Goal: Transaction & Acquisition: Purchase product/service

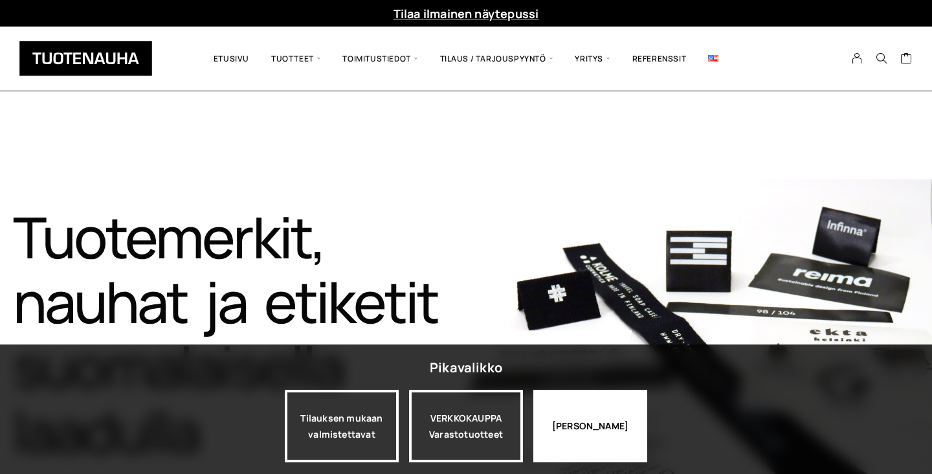
click at [575, 410] on div "Jatka katselua" at bounding box center [590, 426] width 114 height 73
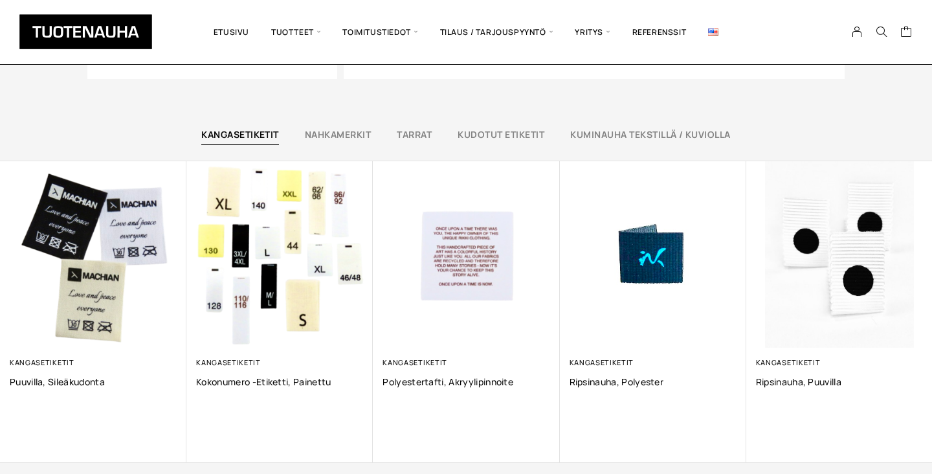
scroll to position [823, 0]
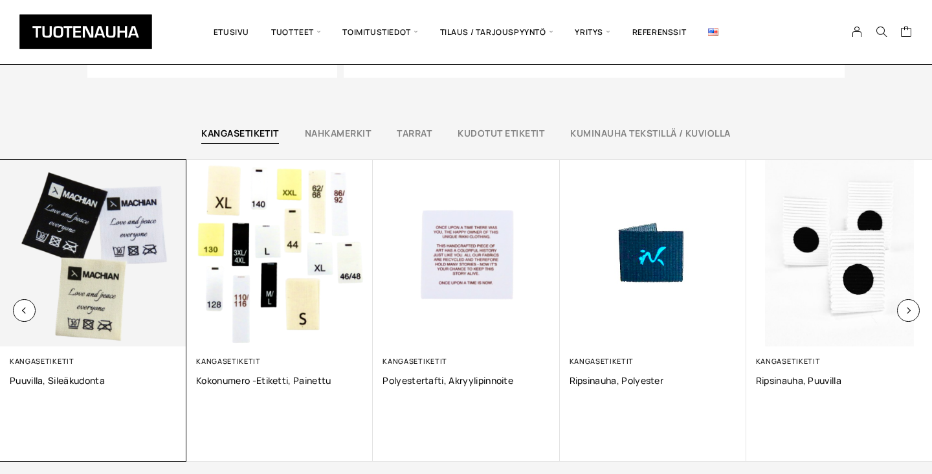
click at [91, 255] on img at bounding box center [93, 253] width 186 height 186
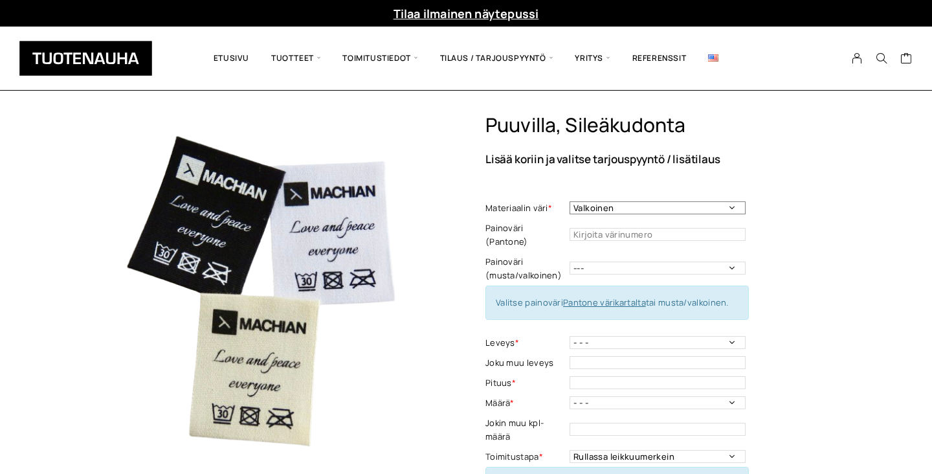
click at [635, 205] on select "Valkoinen Musta Luonnonvalkoinen" at bounding box center [658, 207] width 176 height 13
click at [570, 201] on select "Valkoinen Musta Luonnonvalkoinen" at bounding box center [658, 207] width 176 height 13
click at [633, 208] on select "Valkoinen Musta Luonnonvalkoinen" at bounding box center [658, 207] width 176 height 13
click at [570, 201] on select "Valkoinen Musta Luonnonvalkoinen" at bounding box center [658, 207] width 176 height 13
click at [633, 208] on select "Valkoinen Musta Luonnonvalkoinen" at bounding box center [658, 207] width 176 height 13
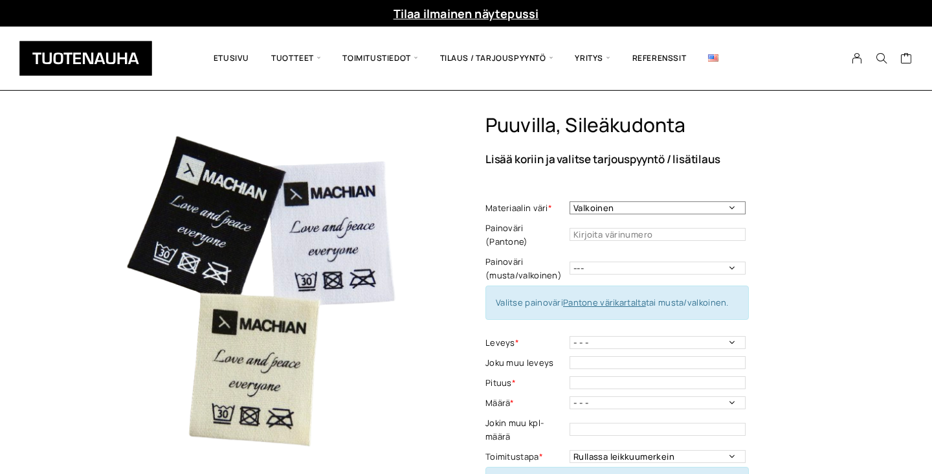
select select "Luonnonvalkoinen"
click at [570, 201] on select "Valkoinen Musta Luonnonvalkoinen" at bounding box center [658, 207] width 176 height 13
click at [638, 228] on input "text" at bounding box center [658, 234] width 176 height 13
click at [651, 262] on select "--- Musta Valkoinen" at bounding box center [658, 268] width 176 height 13
select select "musta"
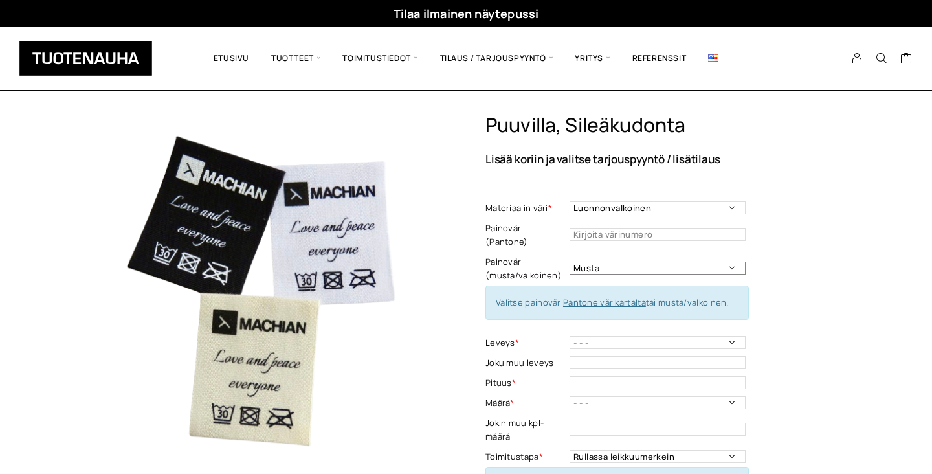
click at [570, 262] on select "--- Musta Valkoinen" at bounding box center [658, 268] width 176 height 13
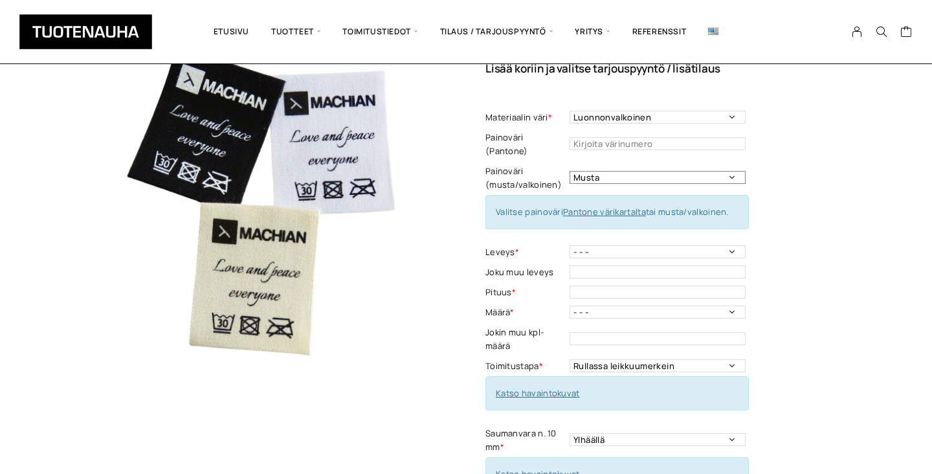
scroll to position [102, 0]
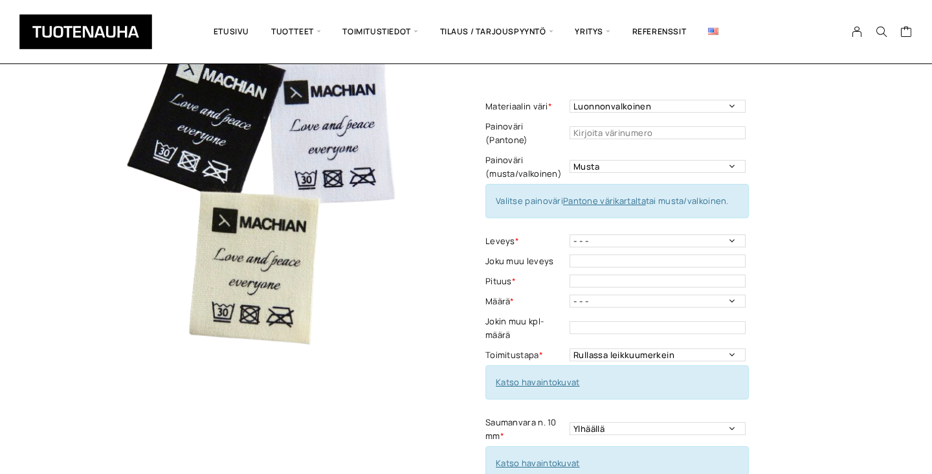
click at [654, 234] on td "- - - 10 mm 15 mm 20 mm 25 mm 30 mm 35 mm 40 mm 45 mm 50 mm Leveys - Pakollinen…" at bounding box center [659, 241] width 179 height 20
click at [657, 234] on select "- - - 10 mm 15 mm 20 mm 25 mm 30 mm 35 mm 40 mm 45 mm 50 mm" at bounding box center [658, 240] width 176 height 13
select select "30 mm"
click at [570, 234] on select "- - - 10 mm 15 mm 20 mm 25 mm 30 mm 35 mm 40 mm 45 mm 50 mm" at bounding box center [658, 240] width 176 height 13
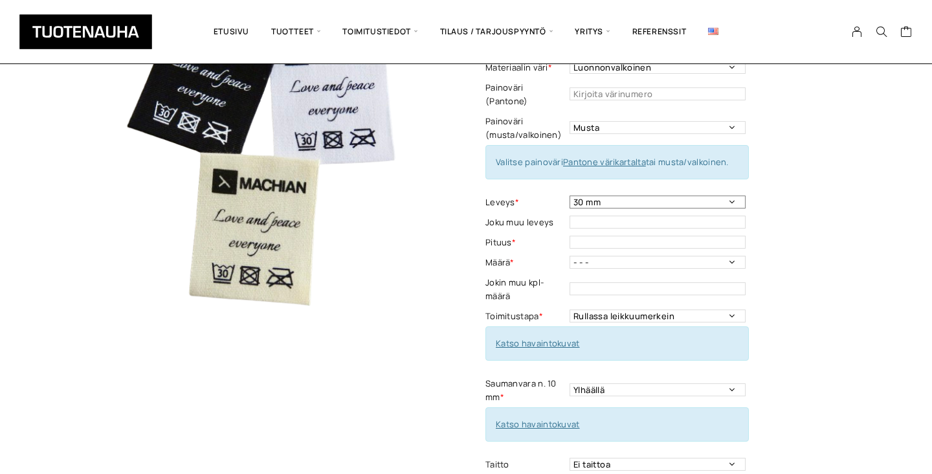
scroll to position [142, 0]
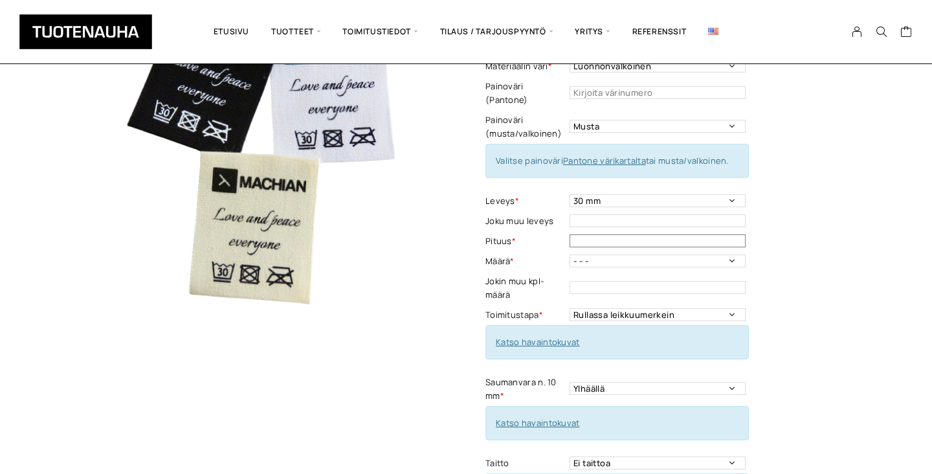
click at [652, 234] on input "text" at bounding box center [658, 240] width 176 height 13
click at [652, 254] on select "- - - 250 kpl 500 kpl 1000 kpl 1500 kpl 2000 kpl 2500 kpl 3000 kpl 3500 kpl 400…" at bounding box center [658, 260] width 176 height 13
select select "250 kpl"
click at [570, 254] on select "- - - 250 kpl 500 kpl 1000 kpl 1500 kpl 2000 kpl 2500 kpl 3000 kpl 3500 kpl 400…" at bounding box center [658, 260] width 176 height 13
click at [623, 234] on input "text" at bounding box center [658, 240] width 176 height 13
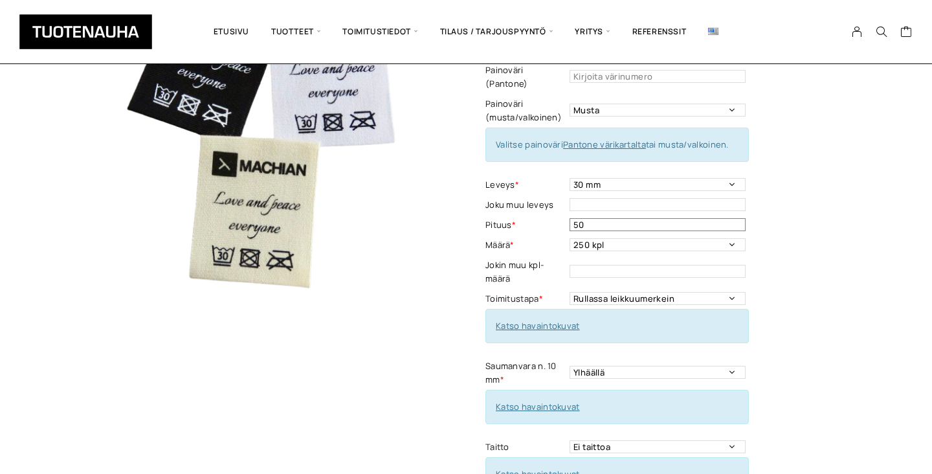
scroll to position [161, 0]
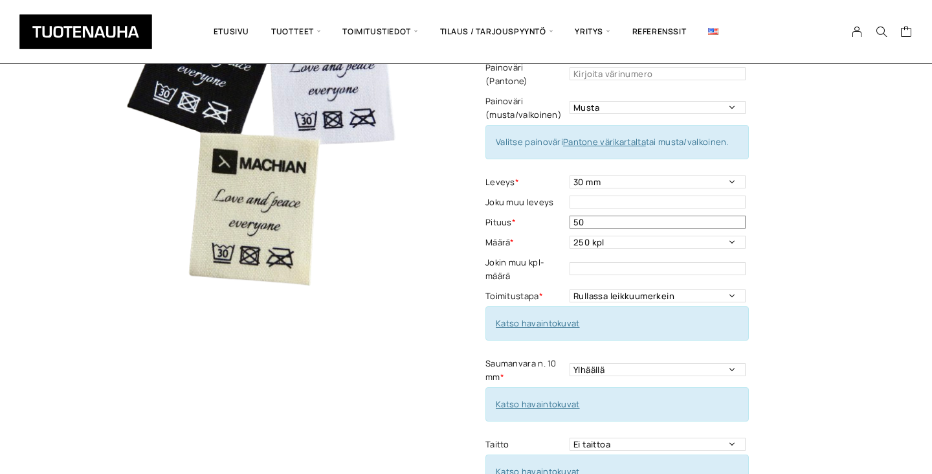
type input "50"
click at [619, 262] on input "text" at bounding box center [658, 268] width 176 height 13
type input "50"
click at [670, 236] on select "- - - 250 kpl 500 kpl 1000 kpl 1500 kpl 2000 kpl 2500 kpl 3000 kpl 3500 kpl 400…" at bounding box center [658, 242] width 176 height 13
select select "- - -"
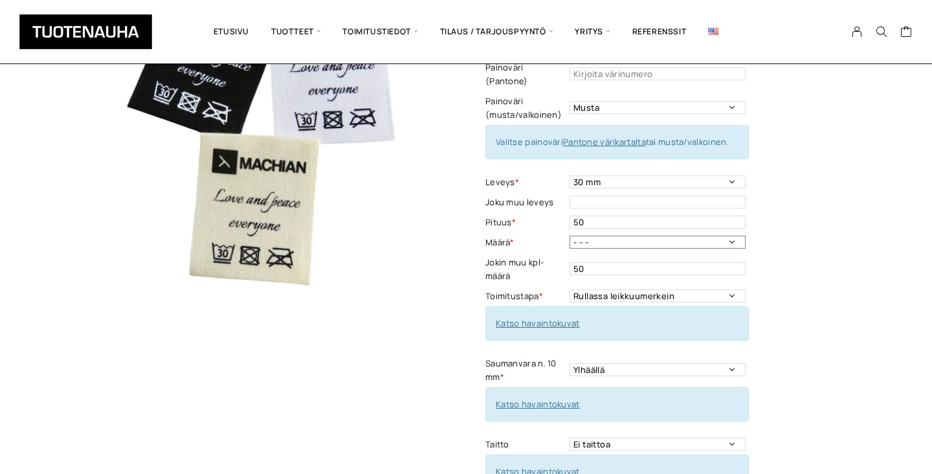
click at [570, 236] on select "- - - 250 kpl 500 kpl 1000 kpl 1500 kpl 2000 kpl 2500 kpl 3000 kpl 3500 kpl 400…" at bounding box center [658, 242] width 176 height 13
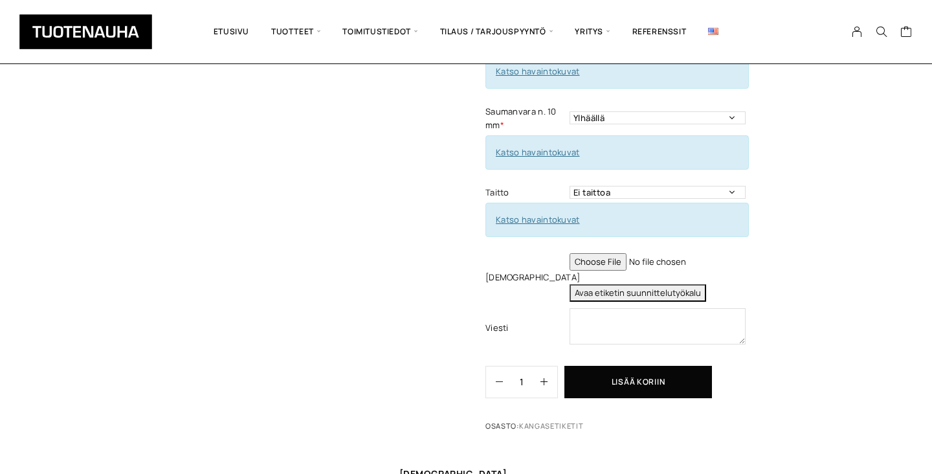
scroll to position [414, 0]
click at [525, 145] on link "Katso havaintokuvat" at bounding box center [538, 151] width 84 height 12
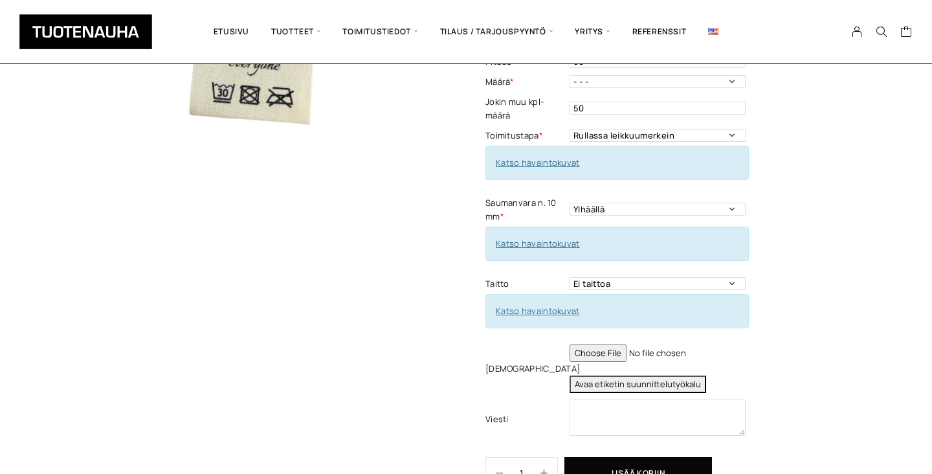
scroll to position [320, 0]
click at [695, 463] on button "Lisää koriin" at bounding box center [638, 474] width 148 height 32
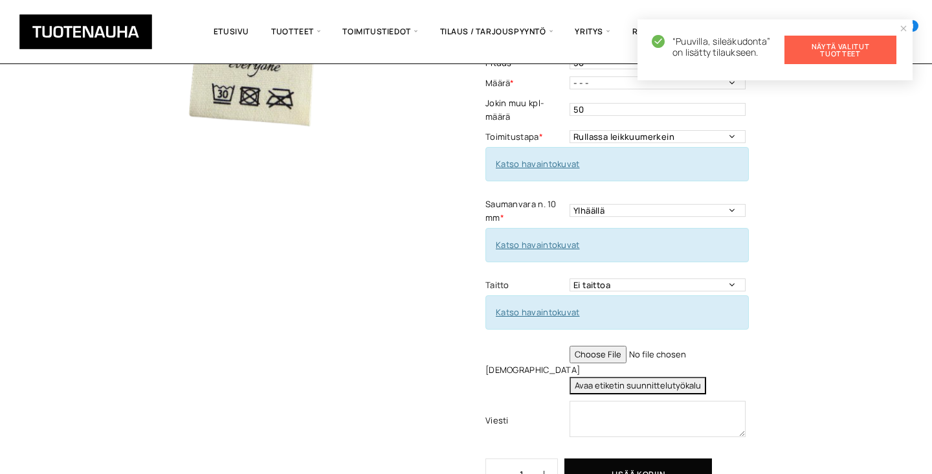
click at [849, 56] on link "Näytä valitut tuotteet" at bounding box center [841, 50] width 112 height 28
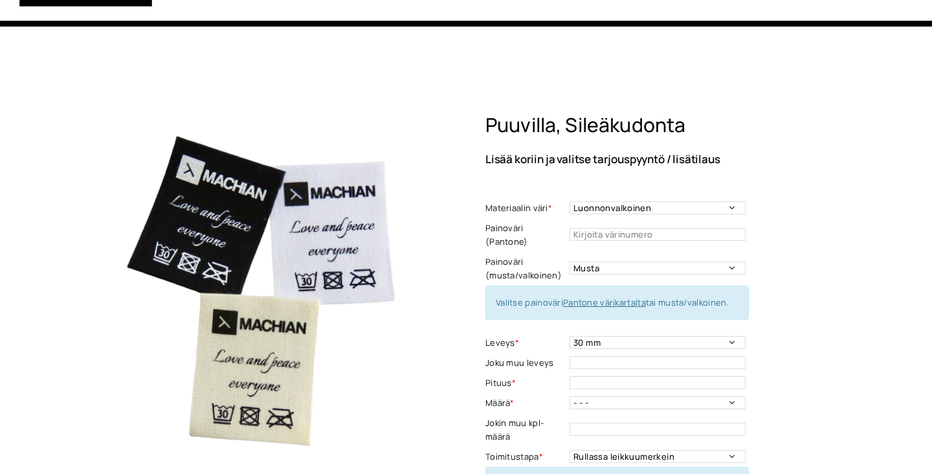
select select "Luonnonvalkoinen"
select select "musta"
select select "30 mm"
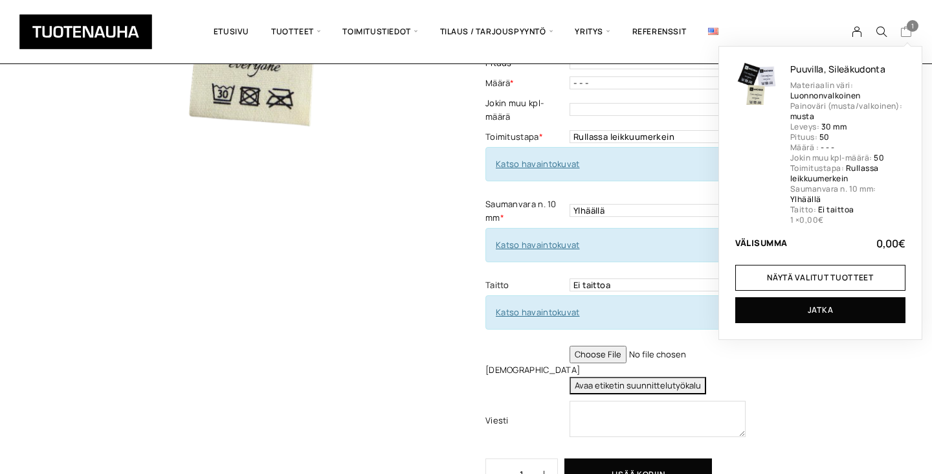
click at [908, 30] on icon "Cart" at bounding box center [906, 32] width 12 height 12
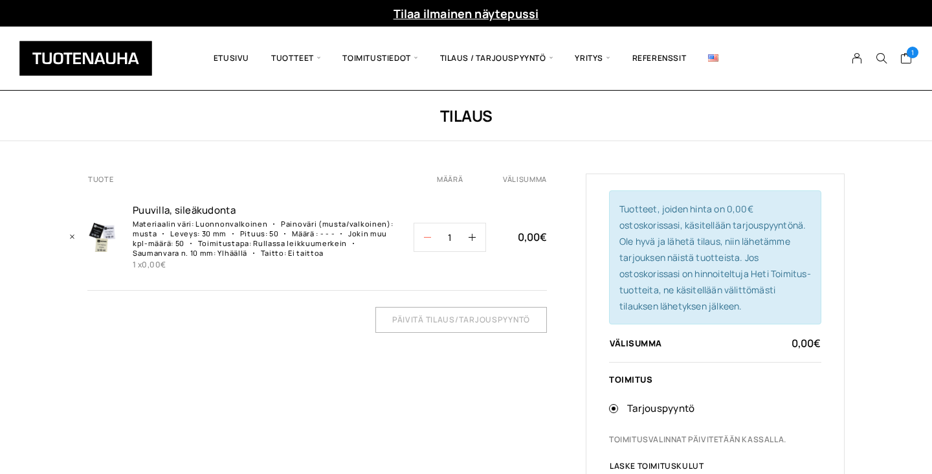
click at [423, 232] on button "button" at bounding box center [422, 237] width 17 height 28
type input "0"
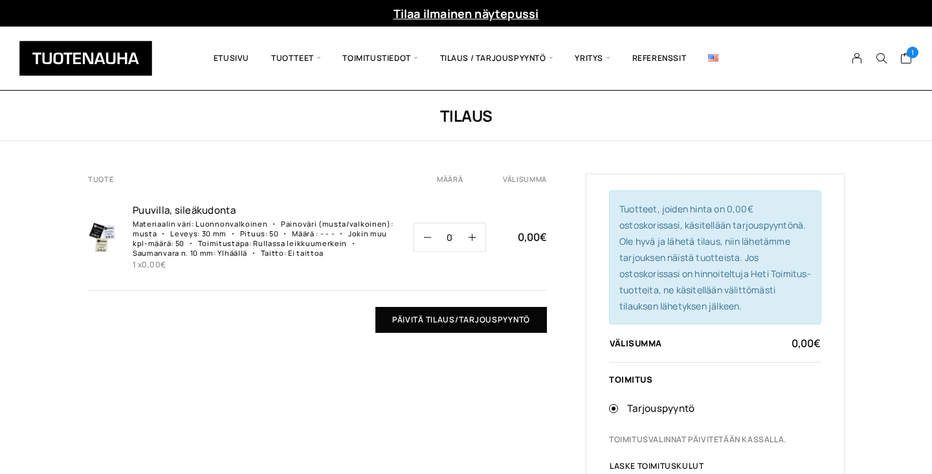
click at [418, 331] on input "Päivitä tilaus/tarjouspyyntö" at bounding box center [461, 320] width 172 height 26
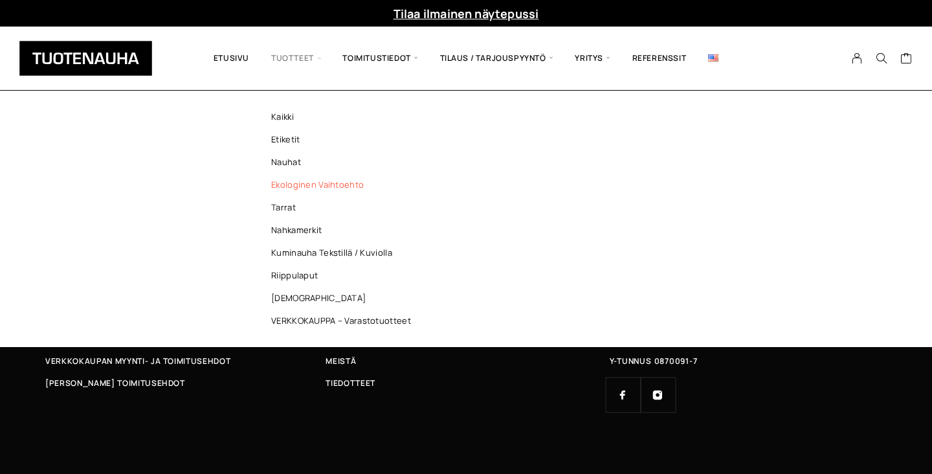
click at [283, 181] on link "Ekologinen vaihtoehto" at bounding box center [345, 184] width 188 height 23
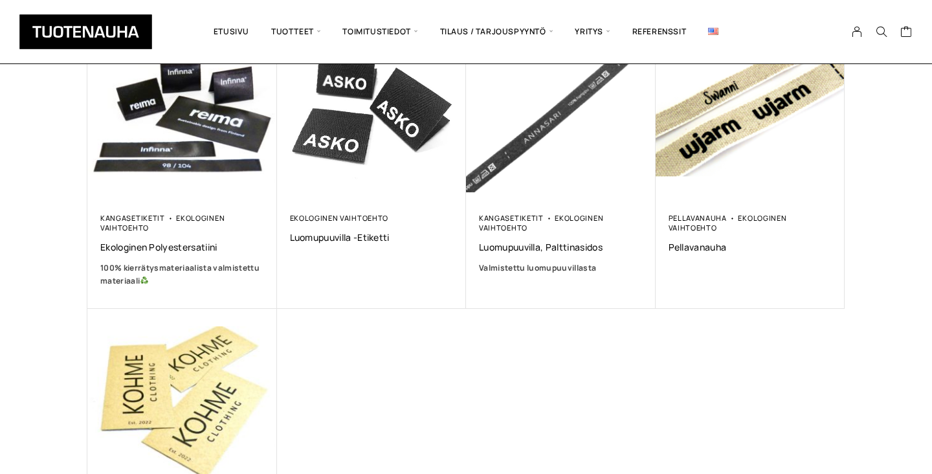
scroll to position [260, 0]
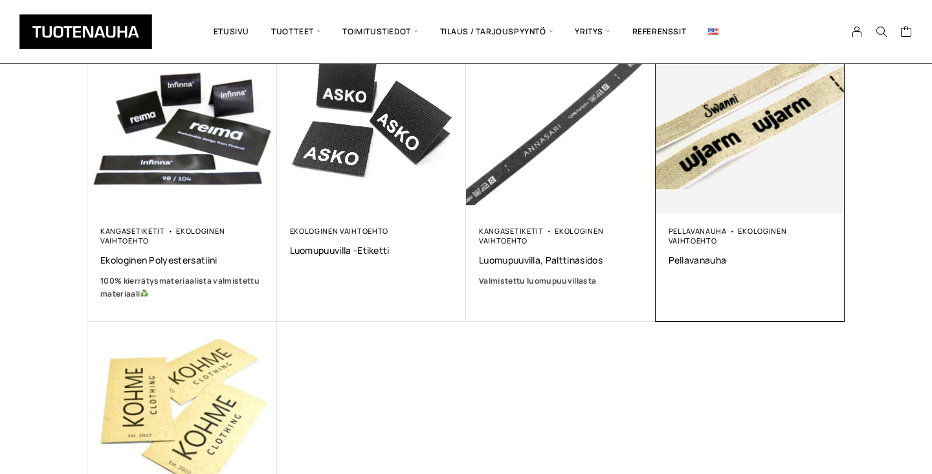
click at [776, 126] on img at bounding box center [751, 119] width 190 height 190
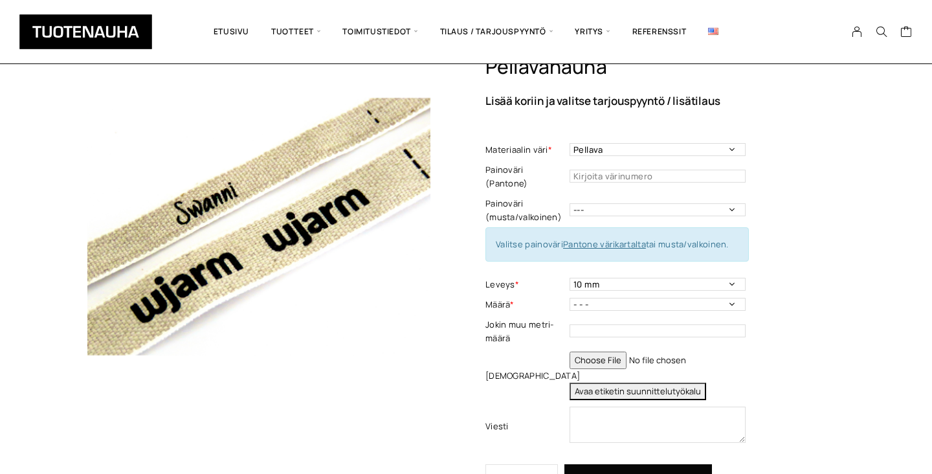
scroll to position [60, 0]
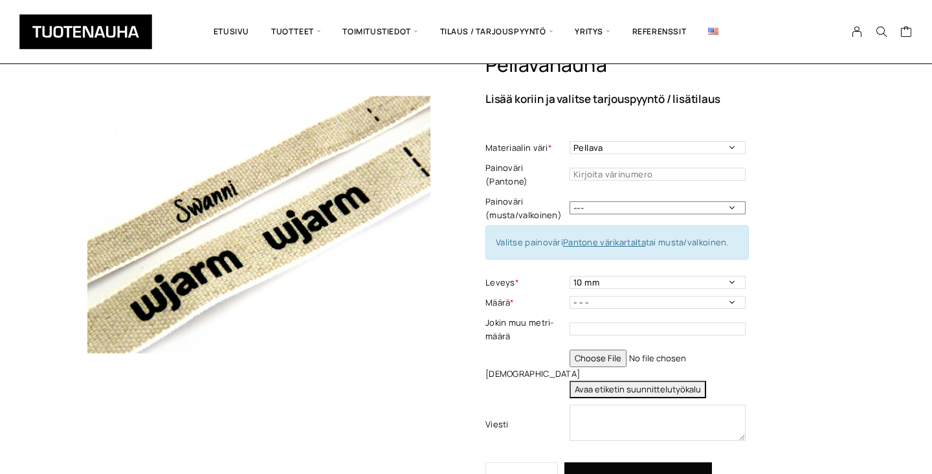
click at [598, 201] on select "--- Musta Valkoinen" at bounding box center [658, 207] width 176 height 13
select select "musta"
click at [570, 201] on select "--- Musta Valkoinen" at bounding box center [658, 207] width 176 height 13
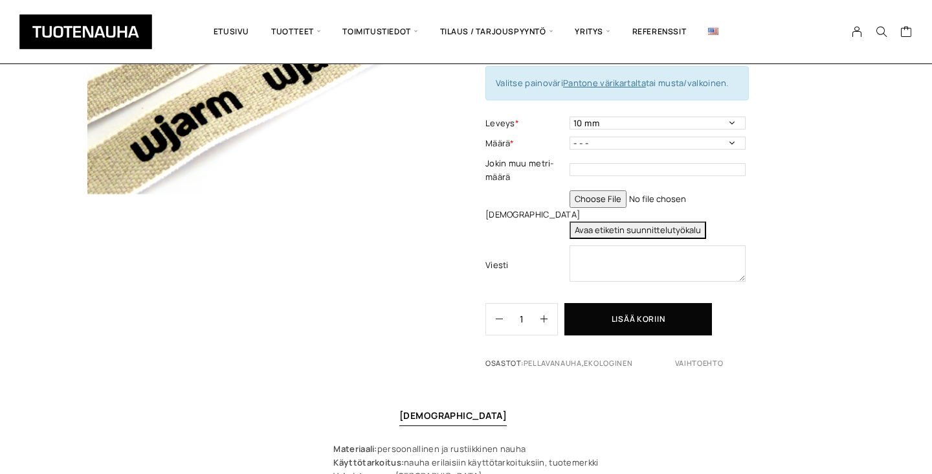
scroll to position [238, 0]
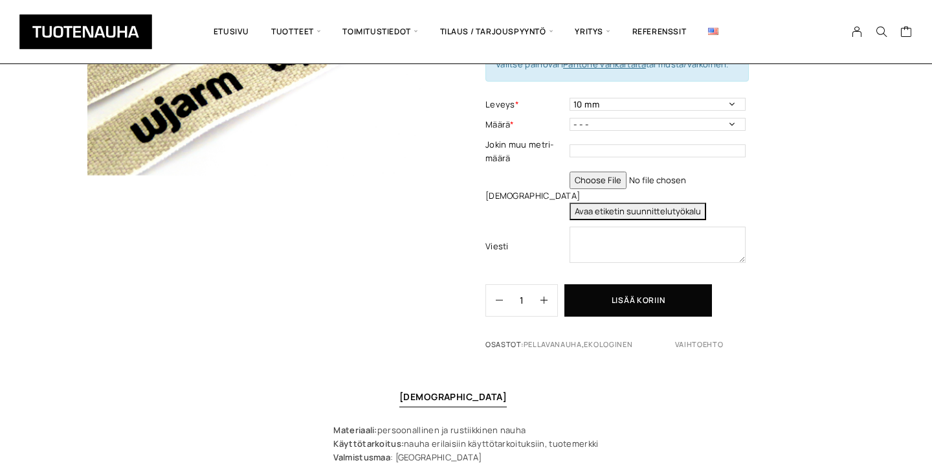
click at [585, 203] on button "Avaa etiketin suunnittelutyökalu" at bounding box center [638, 211] width 137 height 17
